Goal: Information Seeking & Learning: Learn about a topic

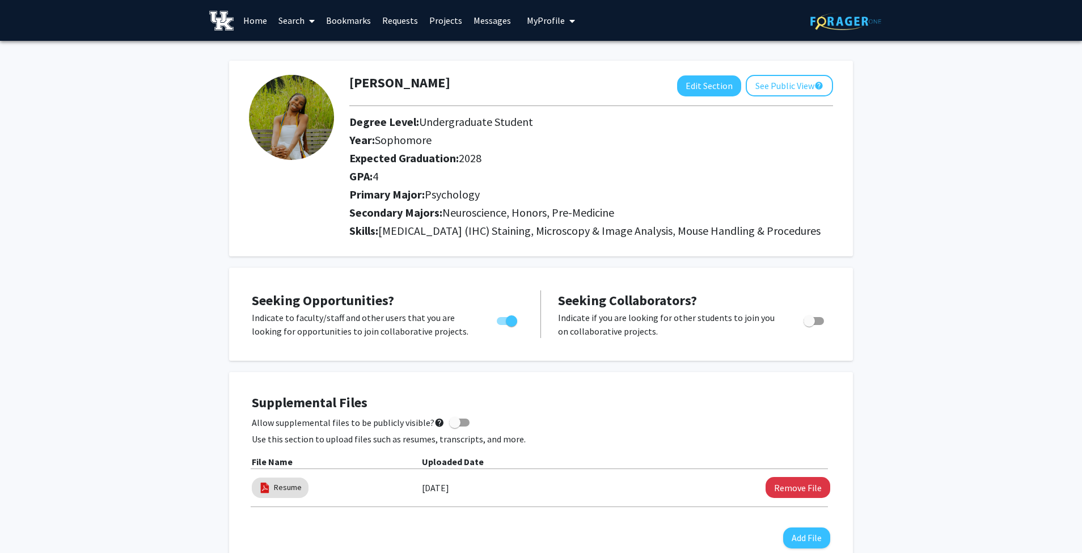
click at [302, 20] on link "Search" at bounding box center [297, 21] width 48 height 40
click at [306, 73] on span "Students" at bounding box center [307, 74] width 69 height 23
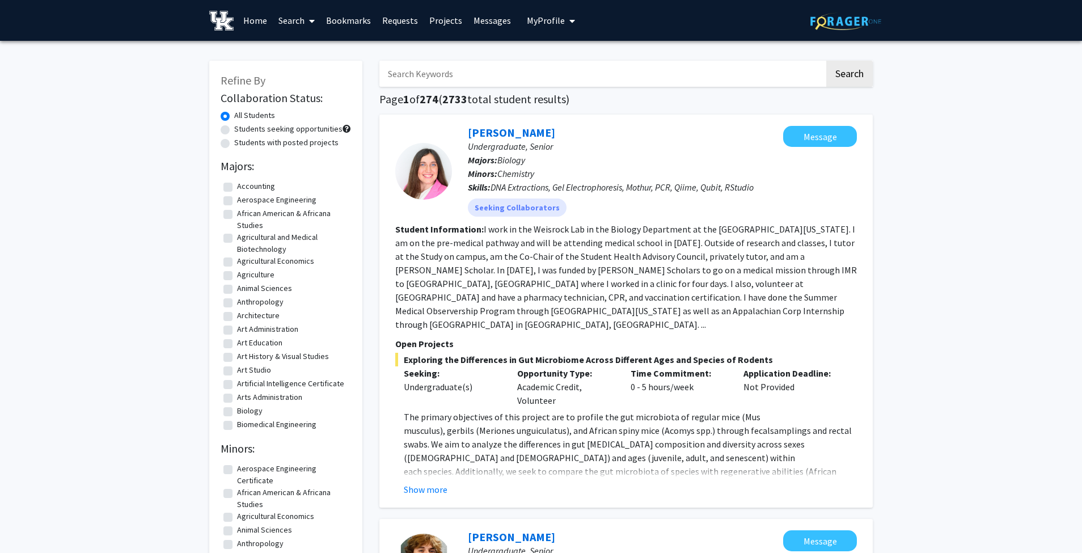
click at [315, 23] on icon at bounding box center [312, 20] width 6 height 9
click at [314, 74] on span "Students" at bounding box center [307, 74] width 69 height 23
click at [309, 32] on span at bounding box center [309, 21] width 10 height 40
click at [309, 74] on span "Students" at bounding box center [307, 74] width 69 height 23
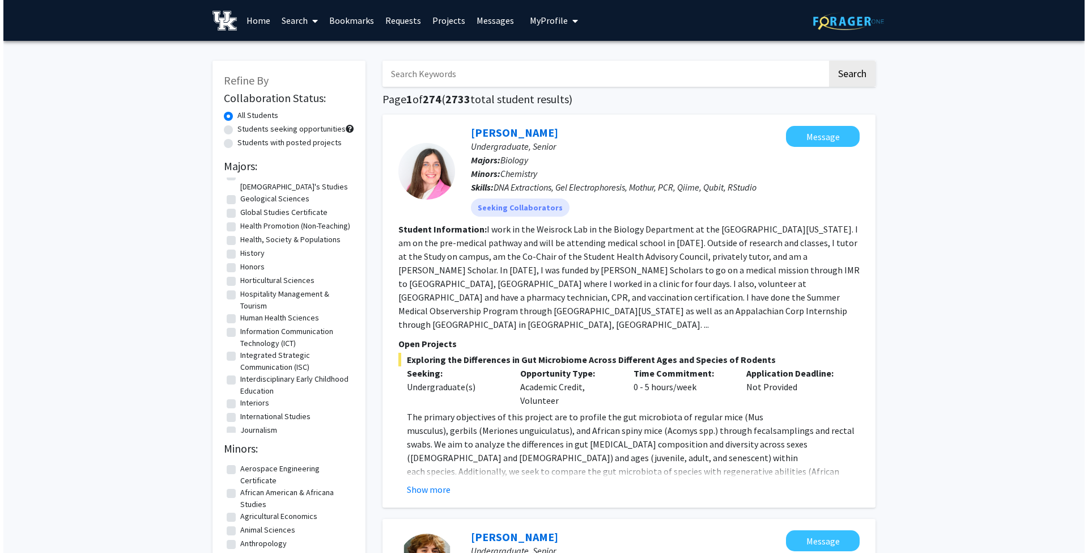
scroll to position [819, 0]
click at [281, 27] on link "Search" at bounding box center [297, 21] width 48 height 40
click at [446, 95] on h1 "Page 1 of 274 ( 2733 total student results)" at bounding box center [625, 99] width 493 height 14
click at [451, 84] on input "Search Keywords" at bounding box center [601, 74] width 445 height 26
type input "suby"
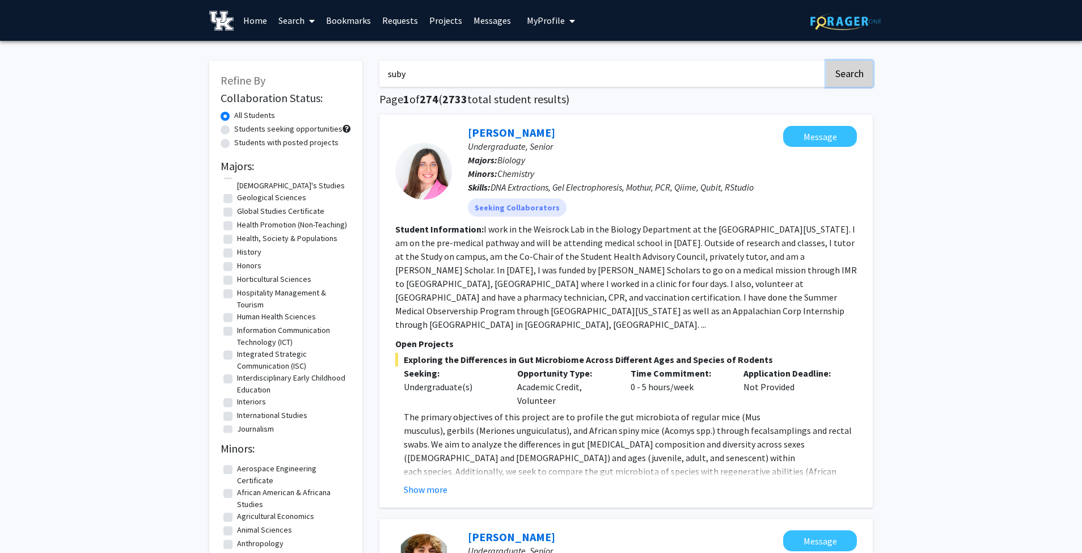
click at [835, 79] on button "Search" at bounding box center [849, 74] width 46 height 26
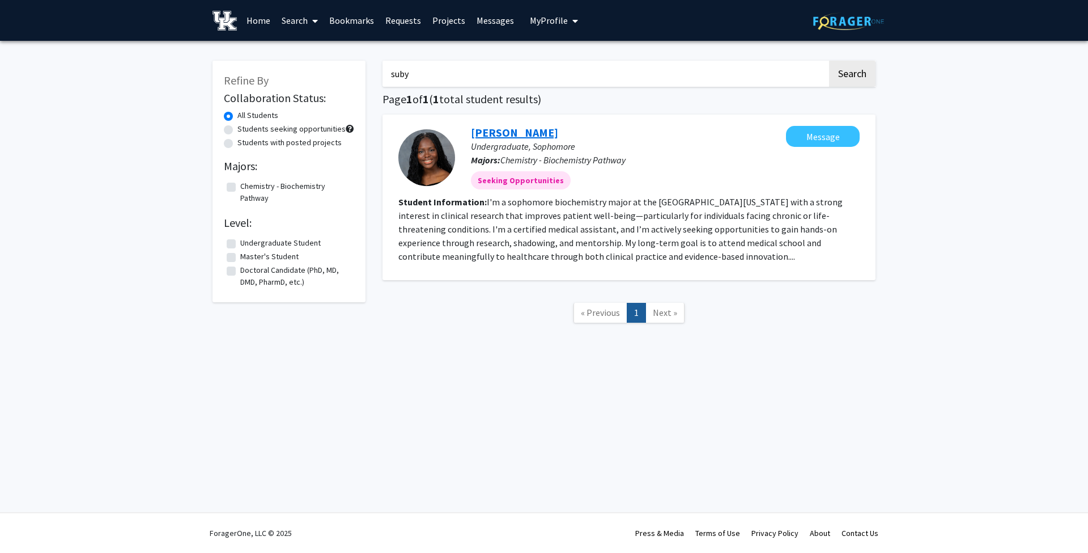
click at [544, 133] on link "[PERSON_NAME]" at bounding box center [514, 132] width 87 height 14
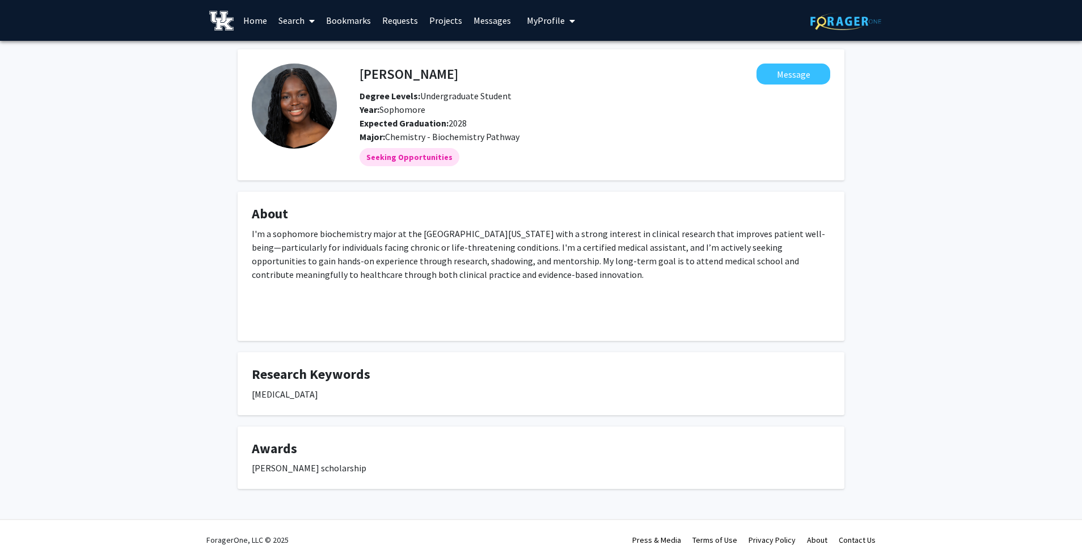
scroll to position [7, 0]
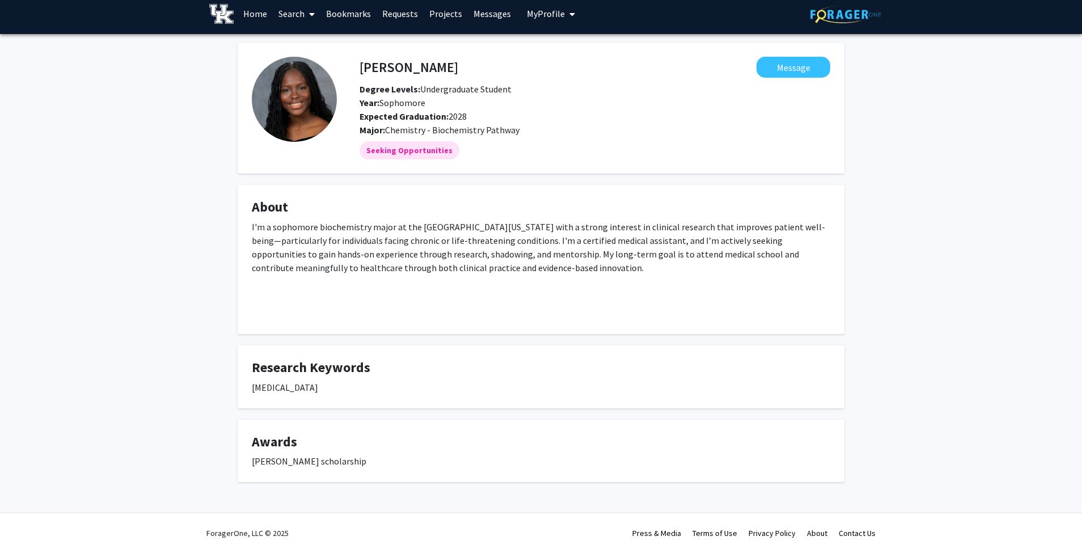
click at [368, 10] on link "Bookmarks" at bounding box center [348, 14] width 56 height 40
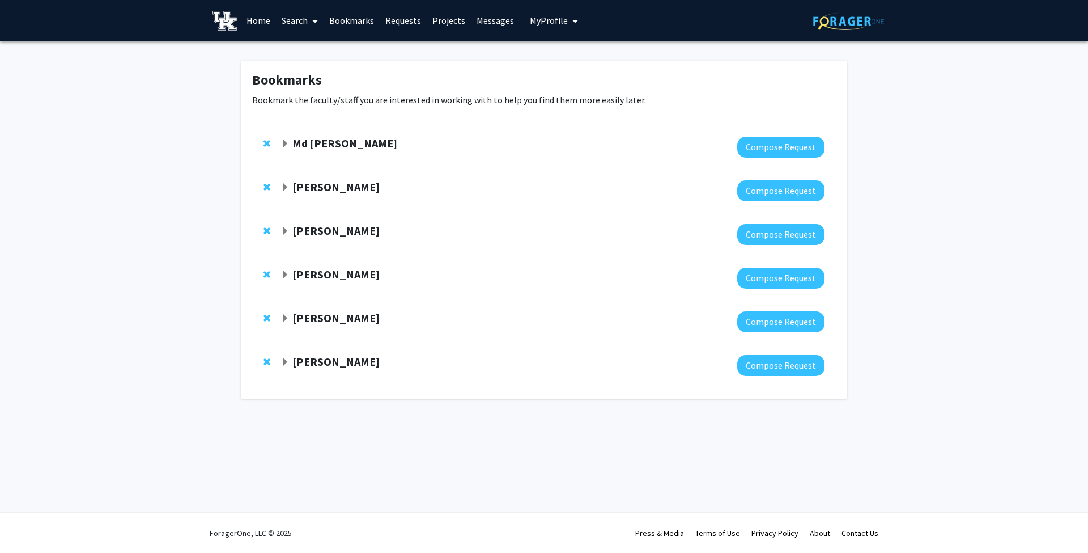
click at [300, 22] on link "Search" at bounding box center [300, 21] width 48 height 40
click at [323, 79] on span "Students" at bounding box center [310, 74] width 69 height 23
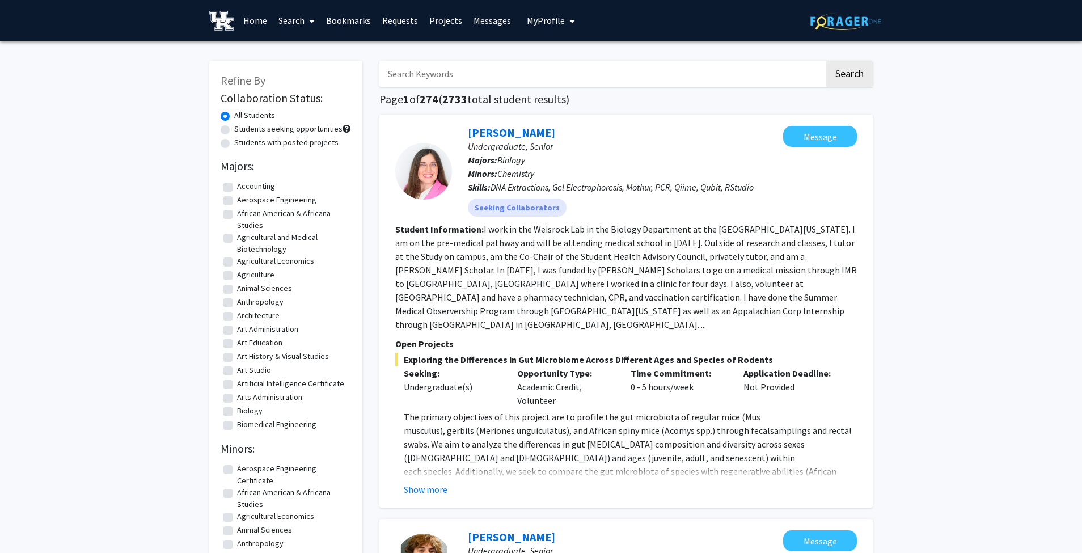
click at [432, 67] on input "Search Keywords" at bounding box center [601, 74] width 445 height 26
click at [542, 68] on input "Search Keywords" at bounding box center [601, 74] width 445 height 26
click at [609, 79] on input "s" at bounding box center [601, 74] width 445 height 26
type input "s"
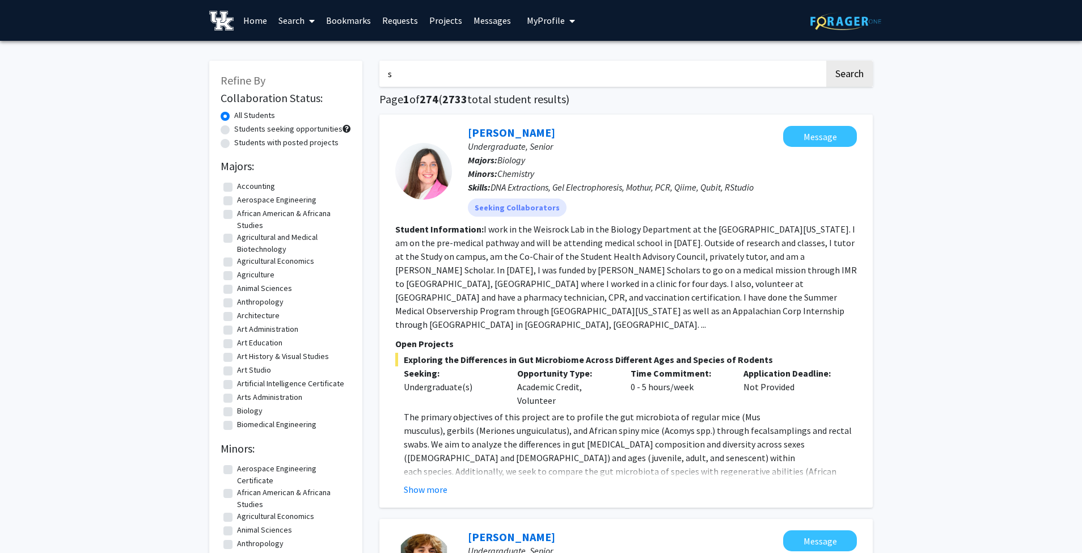
click at [506, 64] on input "s" at bounding box center [601, 74] width 445 height 26
type input "i"
type input "[PERSON_NAME]"
click at [826, 61] on button "Search" at bounding box center [849, 74] width 46 height 26
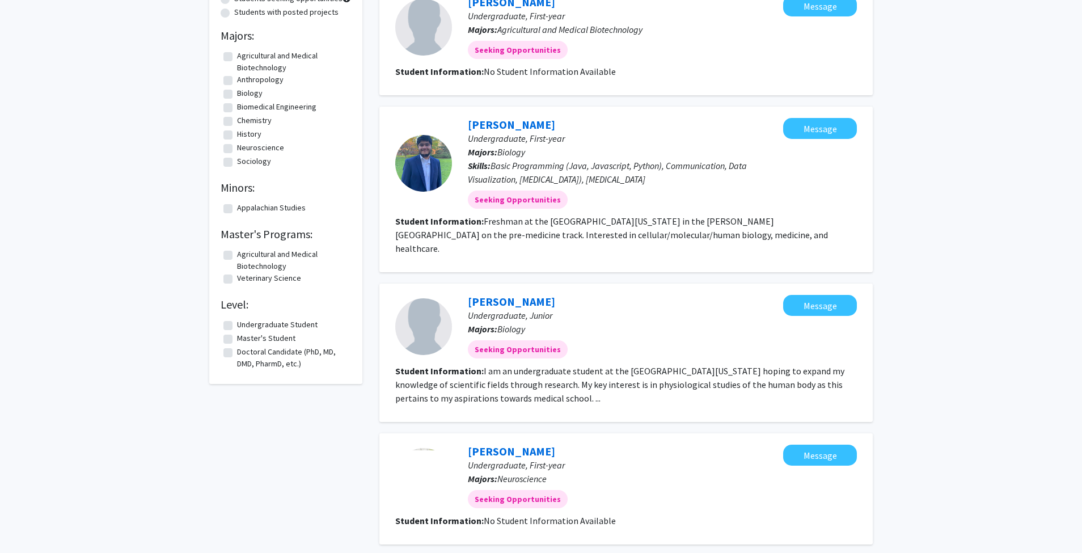
scroll to position [134, 0]
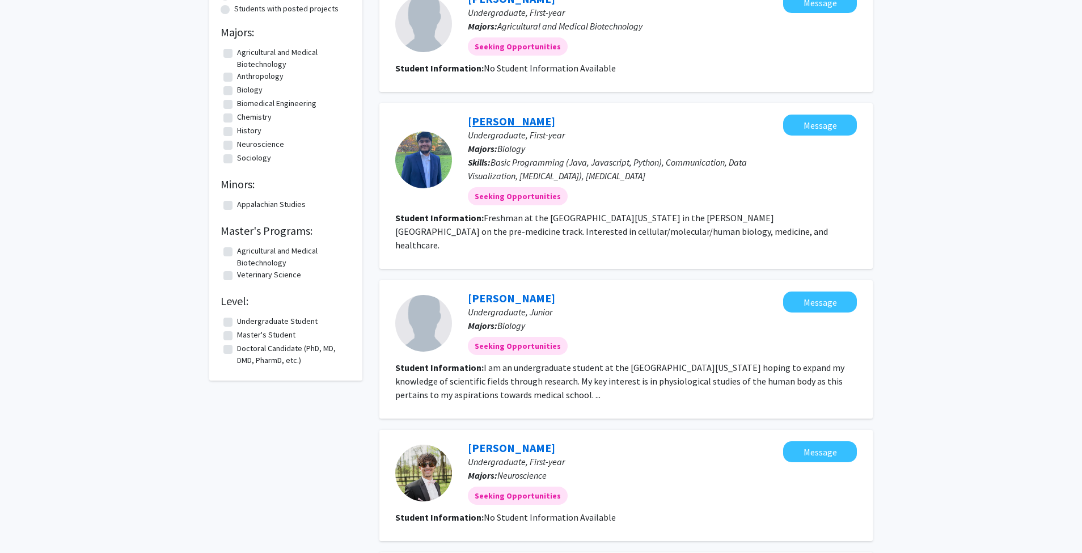
click at [507, 124] on link "[PERSON_NAME]" at bounding box center [511, 121] width 87 height 14
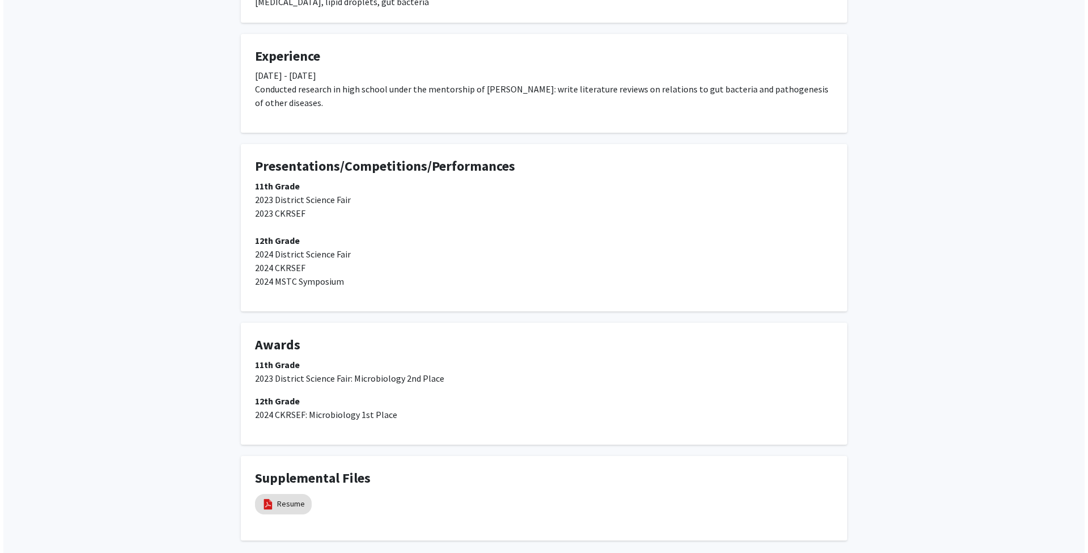
scroll to position [448, 0]
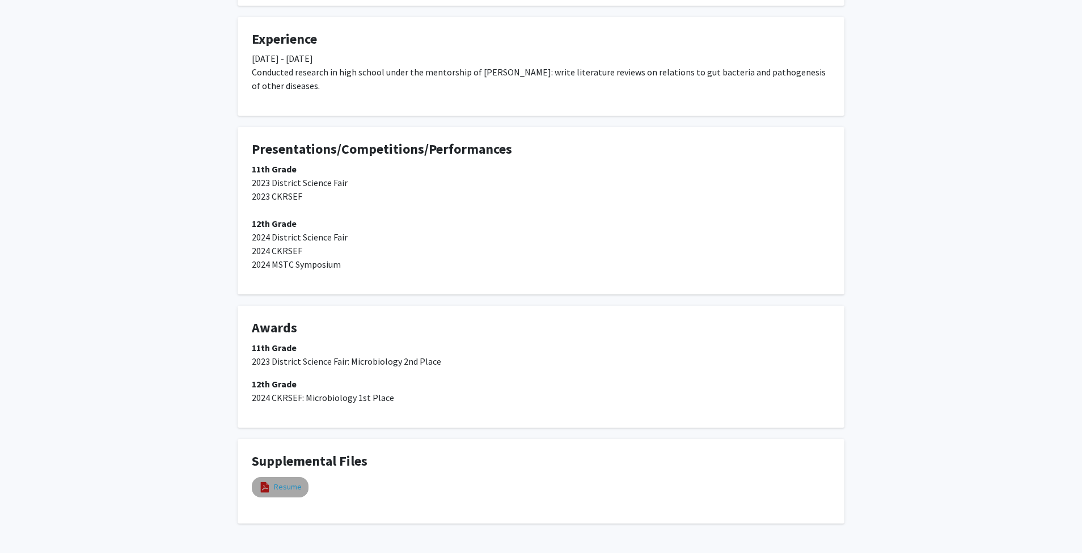
click at [287, 488] on link "Resume" at bounding box center [288, 487] width 28 height 12
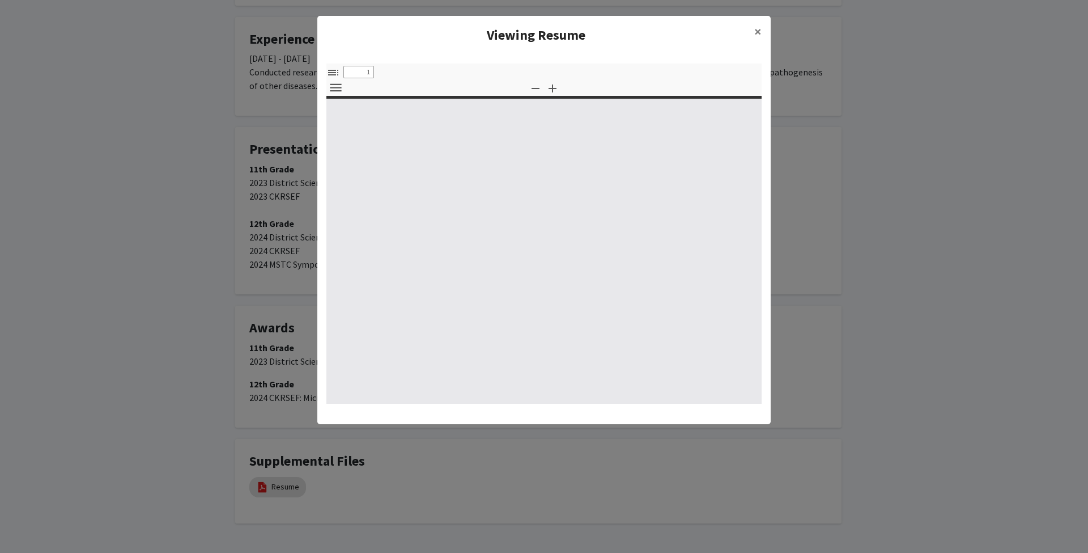
select select "custom"
type input "0"
select select "custom"
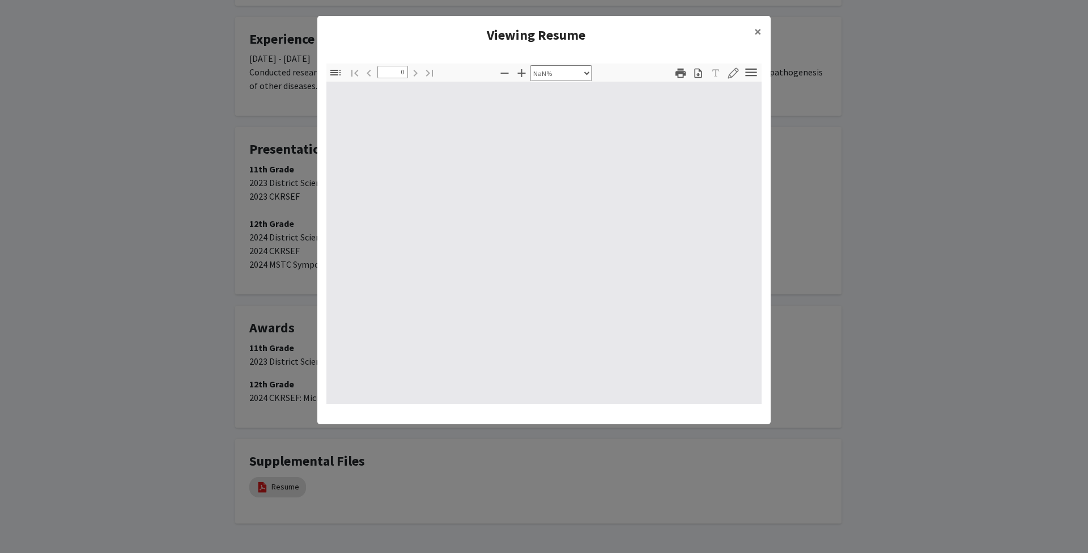
type input "1"
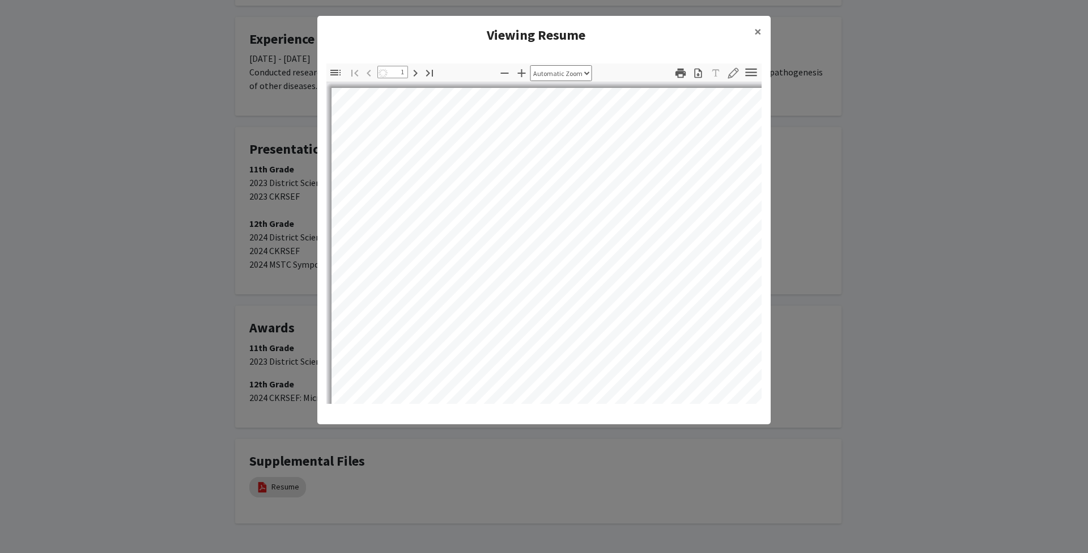
select select "auto"
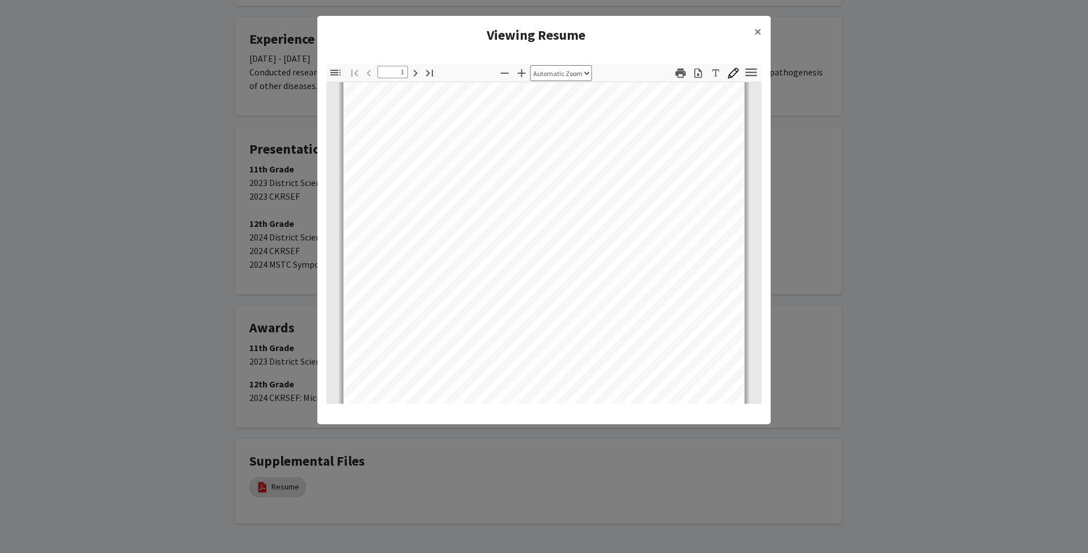
scroll to position [205, 0]
type input "2"
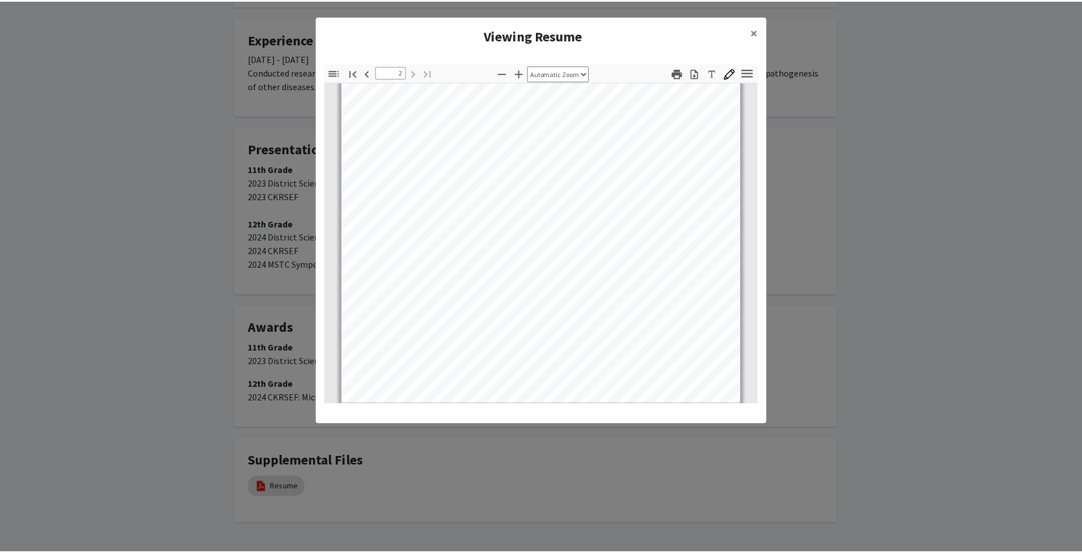
scroll to position [734, 0]
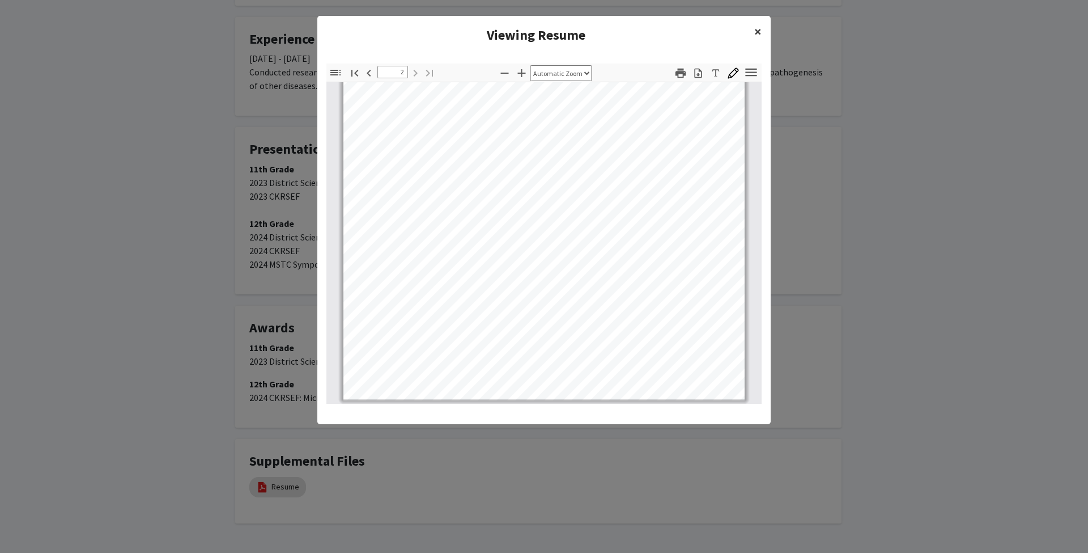
click at [753, 32] on button "×" at bounding box center [759, 32] width 26 height 32
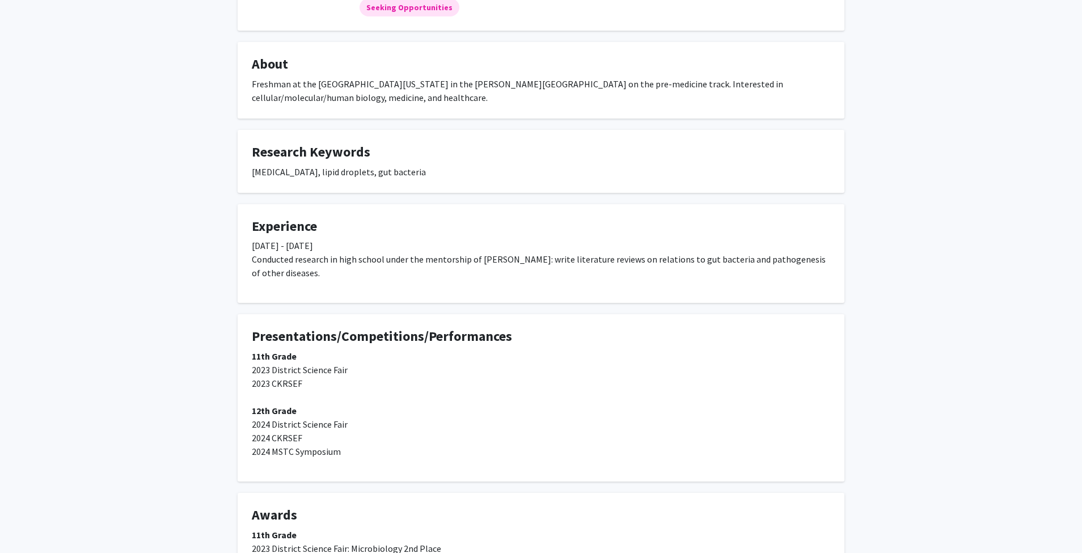
scroll to position [0, 0]
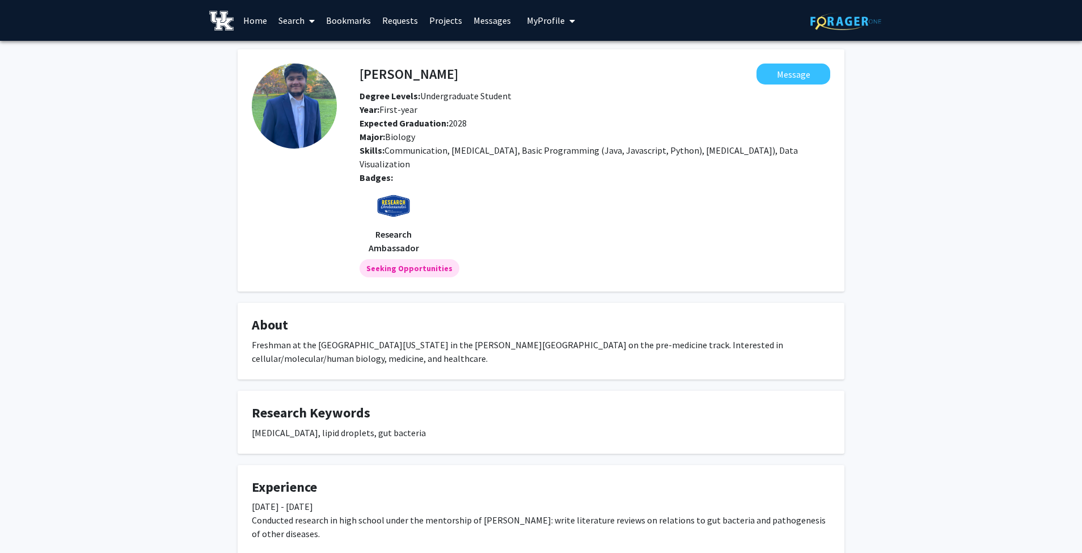
click at [252, 14] on link "Home" at bounding box center [255, 21] width 35 height 40
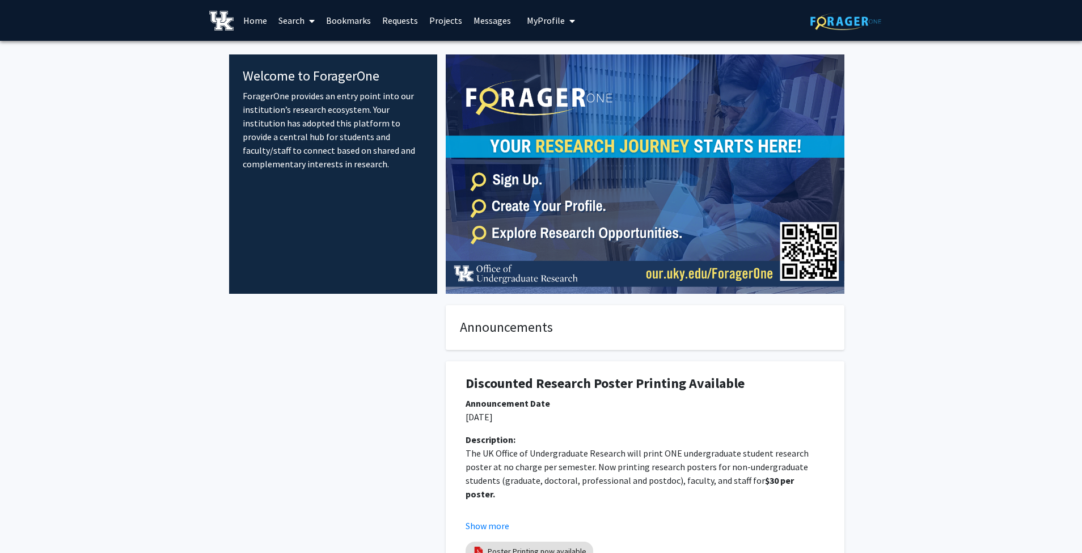
click at [298, 18] on link "Search" at bounding box center [297, 21] width 48 height 40
click at [301, 53] on span "Faculty/Staff" at bounding box center [314, 52] width 83 height 23
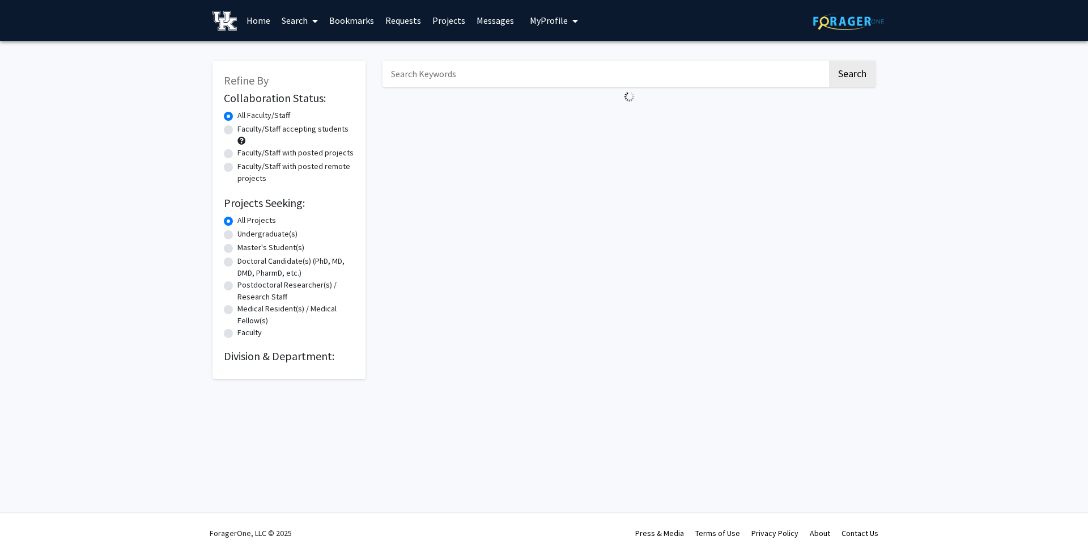
click at [371, 73] on div "Refine By Collaboration Status: Collaboration Status All Faculty/Staff Collabor…" at bounding box center [544, 213] width 680 height 329
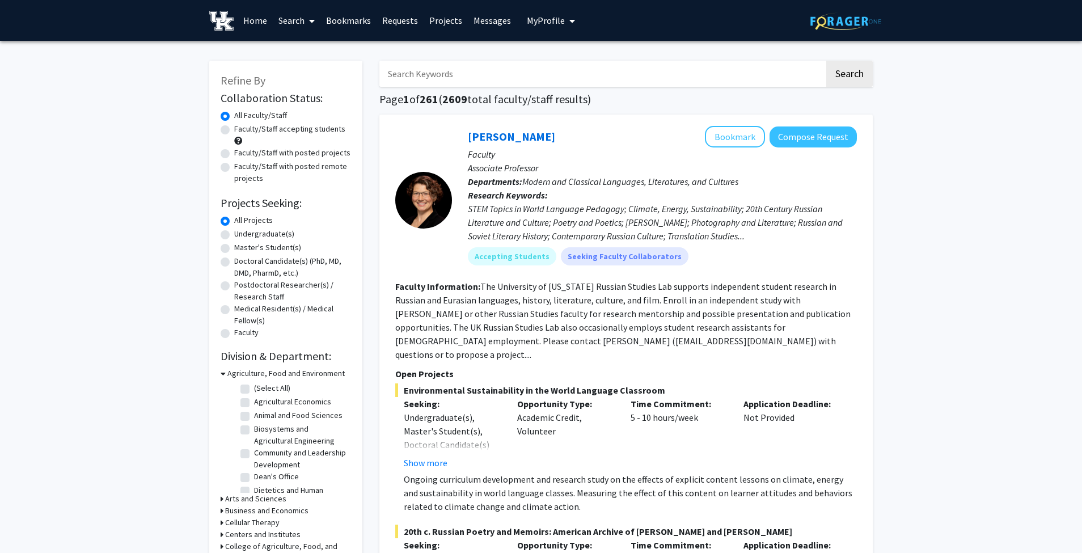
click at [407, 71] on input "Search Keywords" at bounding box center [601, 74] width 445 height 26
click at [826, 61] on button "Search" at bounding box center [849, 74] width 46 height 26
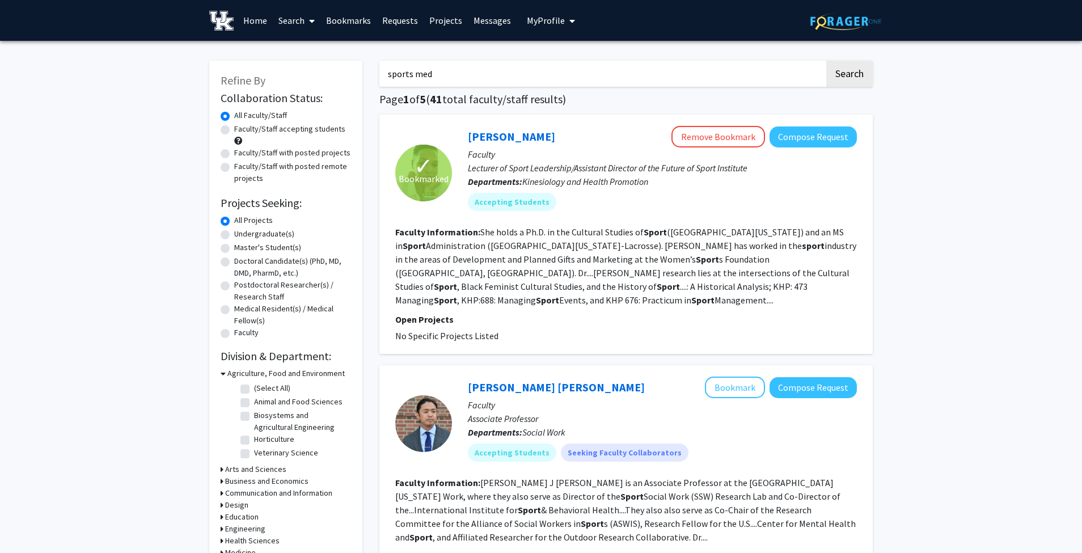
type input "sports med"
click at [826, 61] on button "Search" at bounding box center [849, 74] width 46 height 26
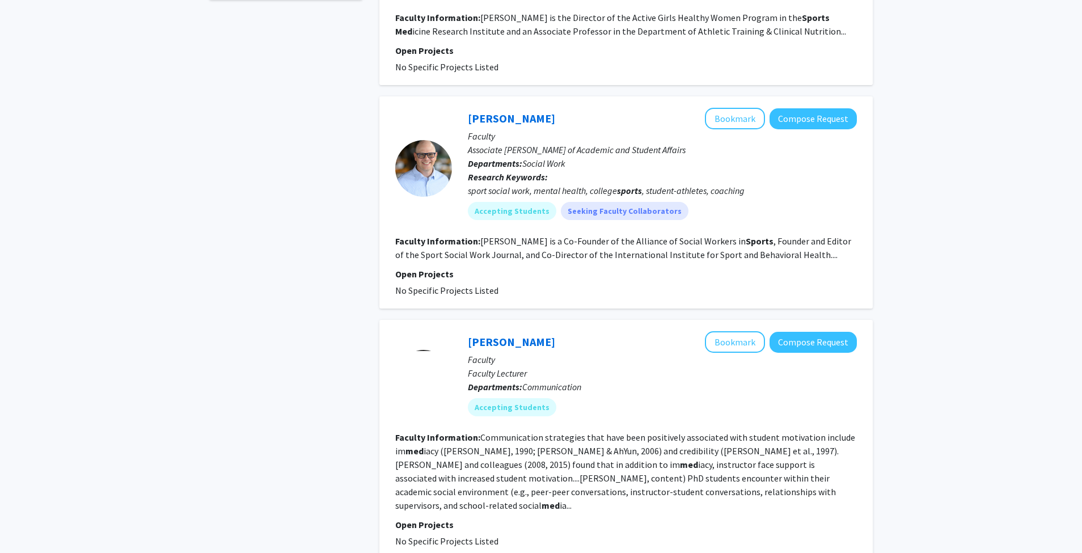
scroll to position [714, 0]
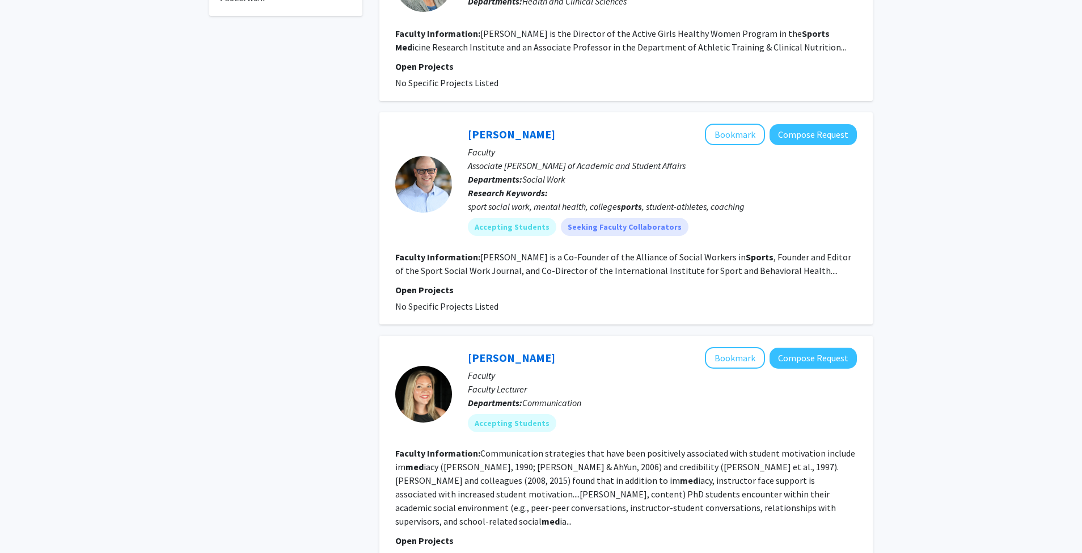
click at [494, 145] on p "Faculty" at bounding box center [662, 152] width 389 height 14
click at [499, 127] on link "[PERSON_NAME]" at bounding box center [511, 134] width 87 height 14
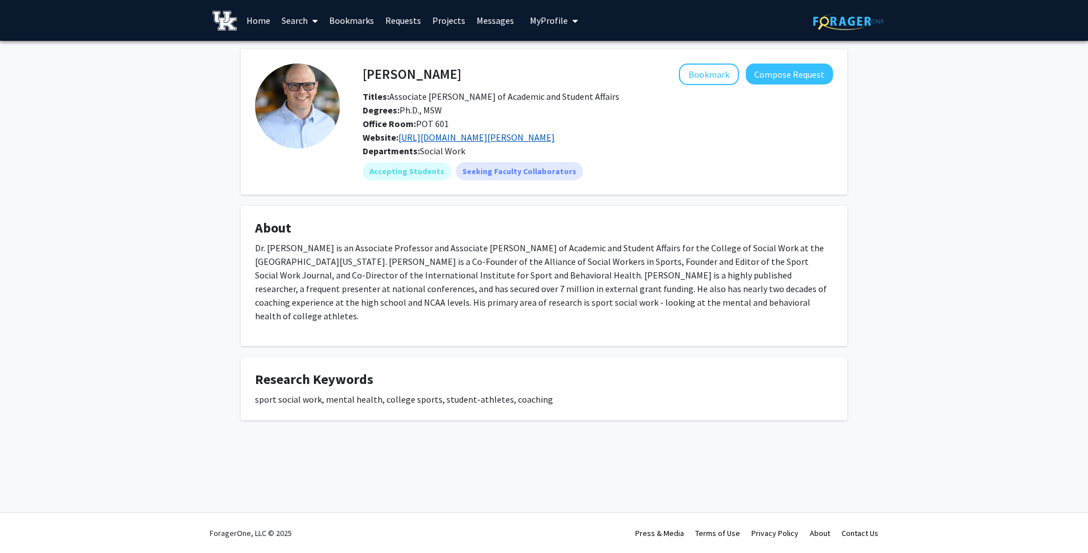
click at [481, 135] on link "[URL][DOMAIN_NAME][PERSON_NAME]" at bounding box center [477, 137] width 156 height 11
